Goal: Task Accomplishment & Management: Complete application form

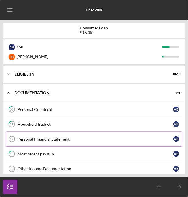
click at [155, 140] on div "Personal Financial Statement" at bounding box center [96, 139] width 156 height 5
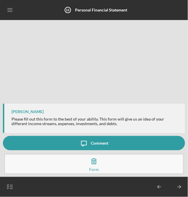
click at [103, 166] on button "Complete the Form Form" at bounding box center [93, 164] width 179 height 20
